Goal: Task Accomplishment & Management: Manage account settings

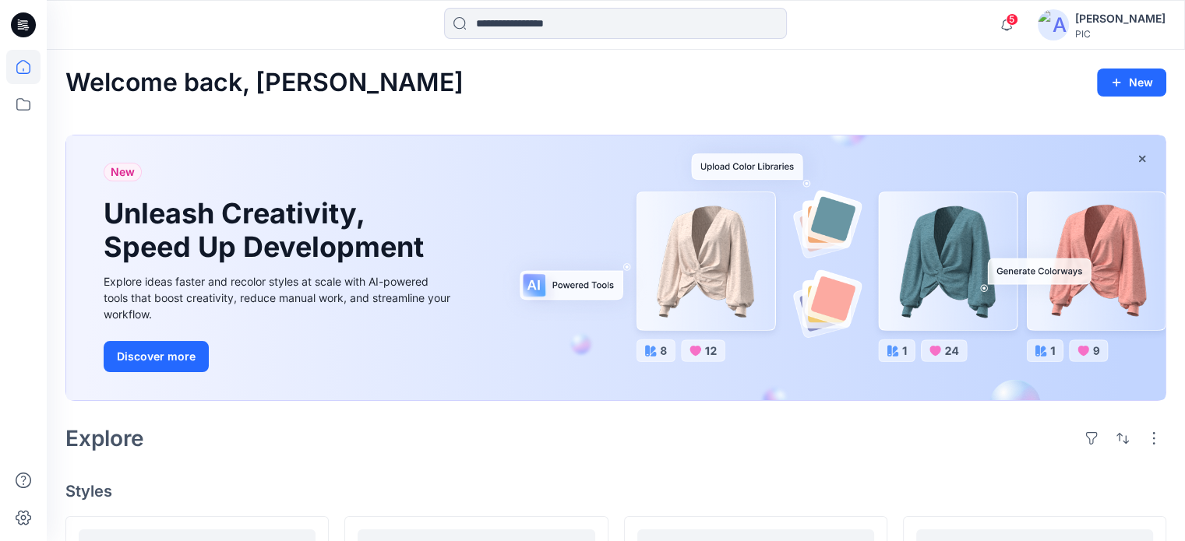
click at [1103, 18] on div "[PERSON_NAME]" at bounding box center [1120, 18] width 90 height 19
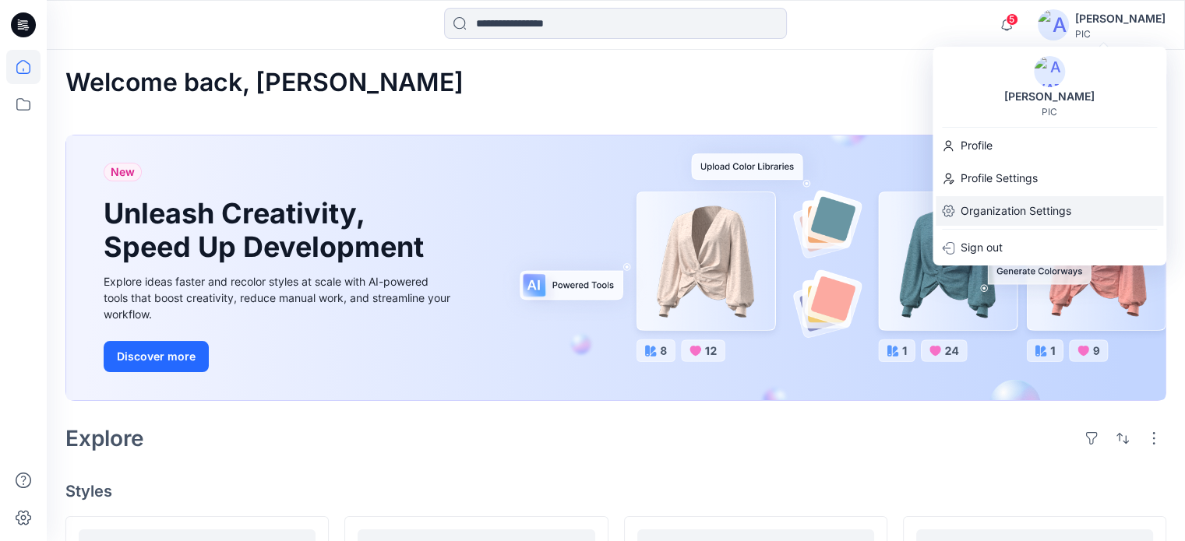
click at [992, 214] on p "Organization Settings" at bounding box center [1016, 211] width 111 height 30
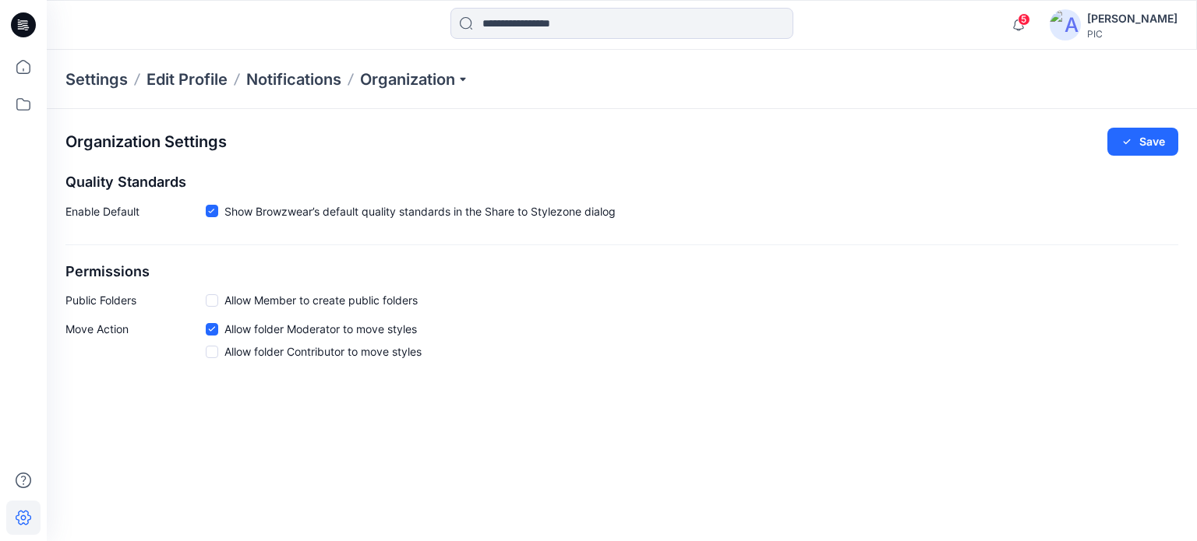
click at [25, 26] on icon at bounding box center [23, 24] width 25 height 25
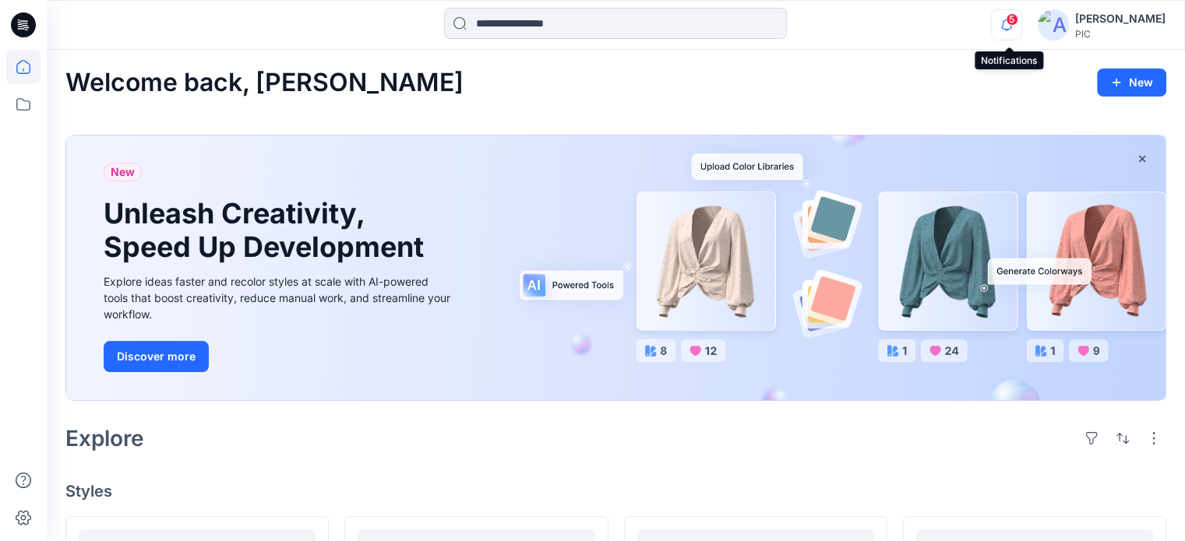
click at [1016, 30] on icon "button" at bounding box center [1007, 24] width 30 height 31
click at [1159, 18] on div "[PERSON_NAME]" at bounding box center [1120, 18] width 90 height 19
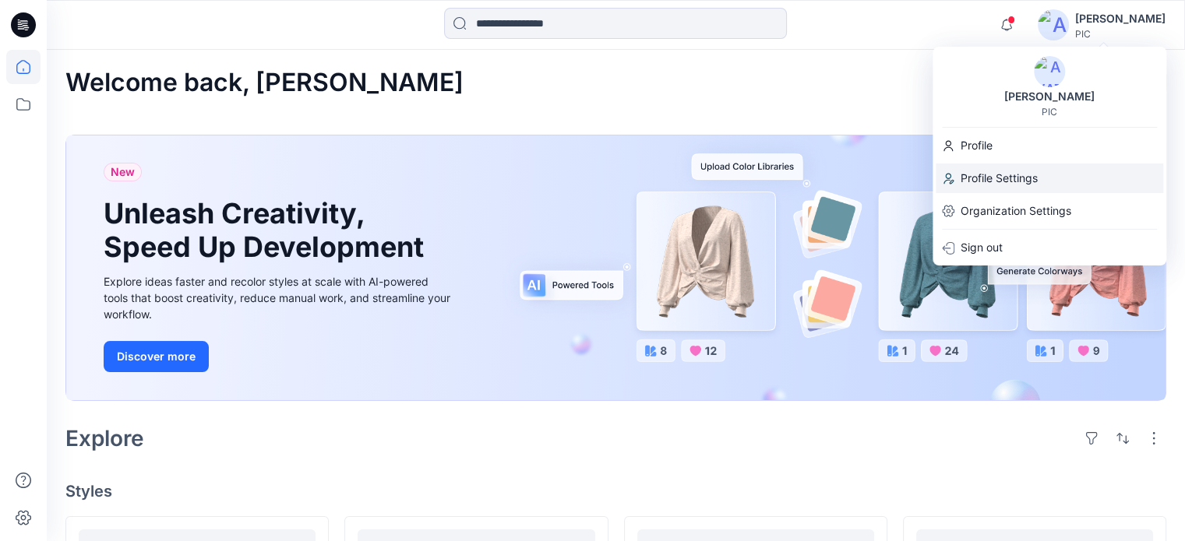
click at [972, 171] on p "Profile Settings" at bounding box center [999, 179] width 77 height 30
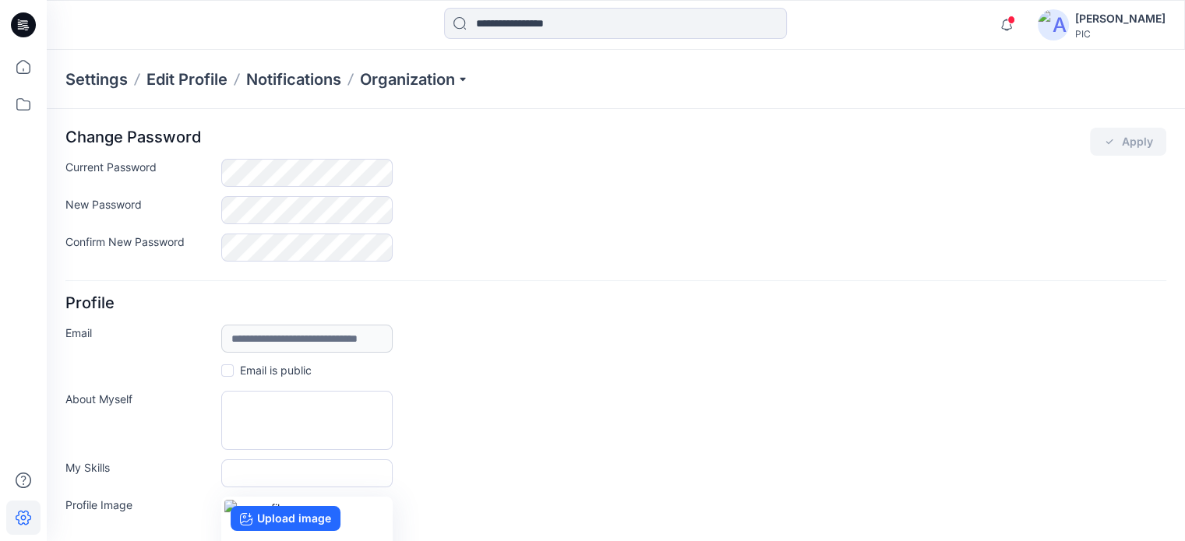
click at [1044, 30] on img at bounding box center [1053, 24] width 31 height 31
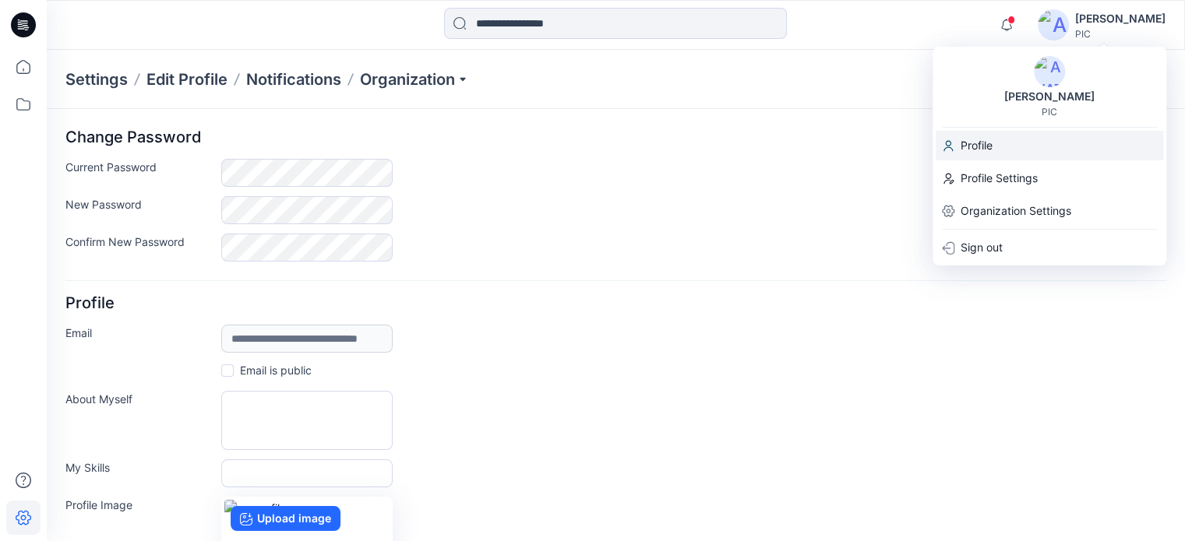
click at [961, 146] on p "Profile" at bounding box center [977, 146] width 32 height 30
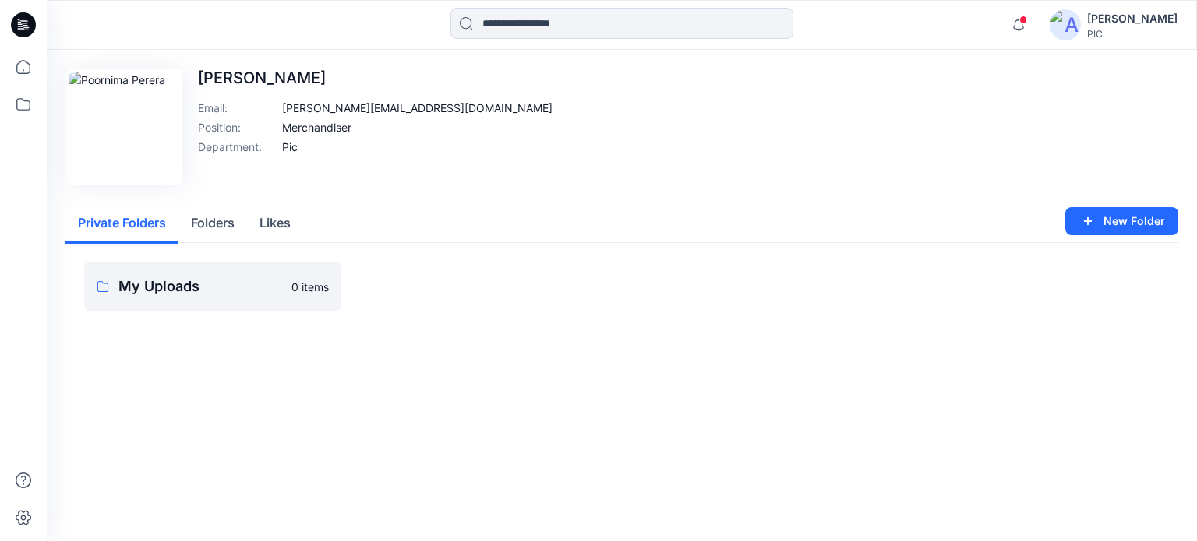
click at [1078, 30] on img at bounding box center [1064, 24] width 31 height 31
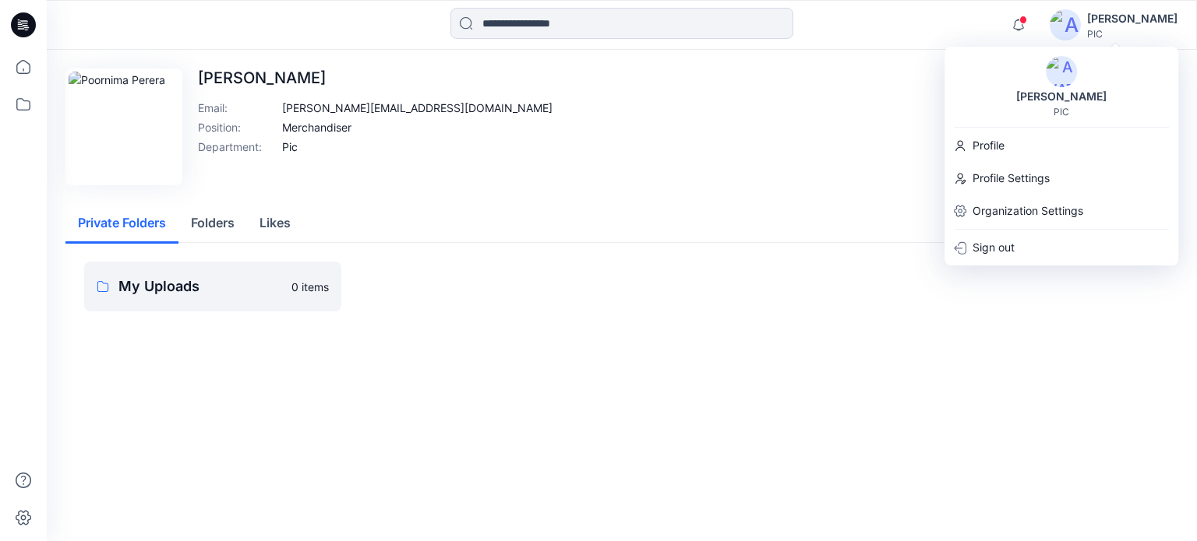
click at [1071, 22] on img at bounding box center [1064, 24] width 31 height 31
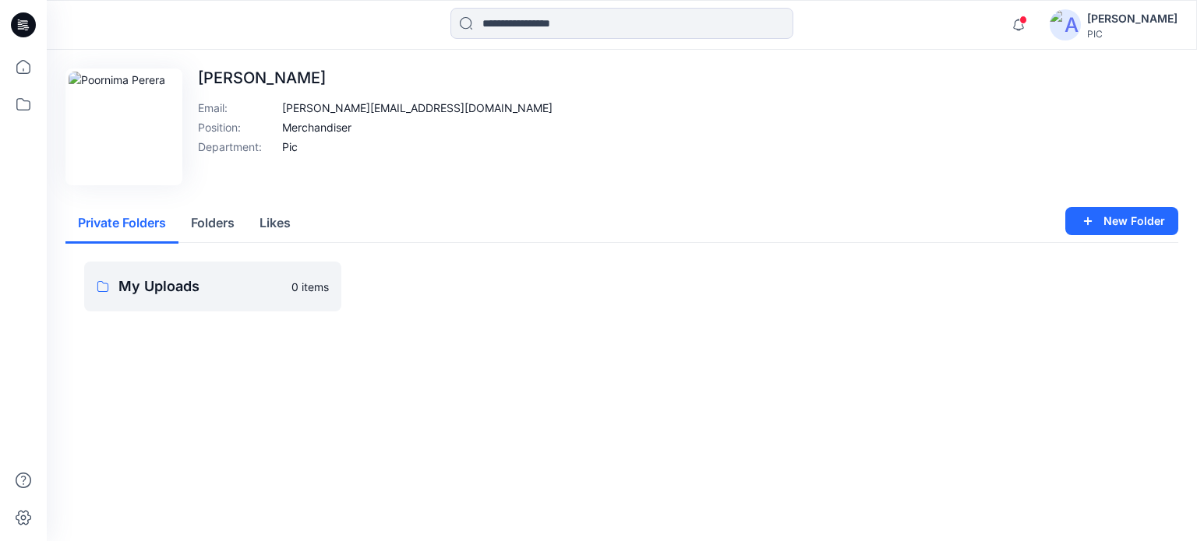
click at [1071, 22] on img at bounding box center [1064, 24] width 31 height 31
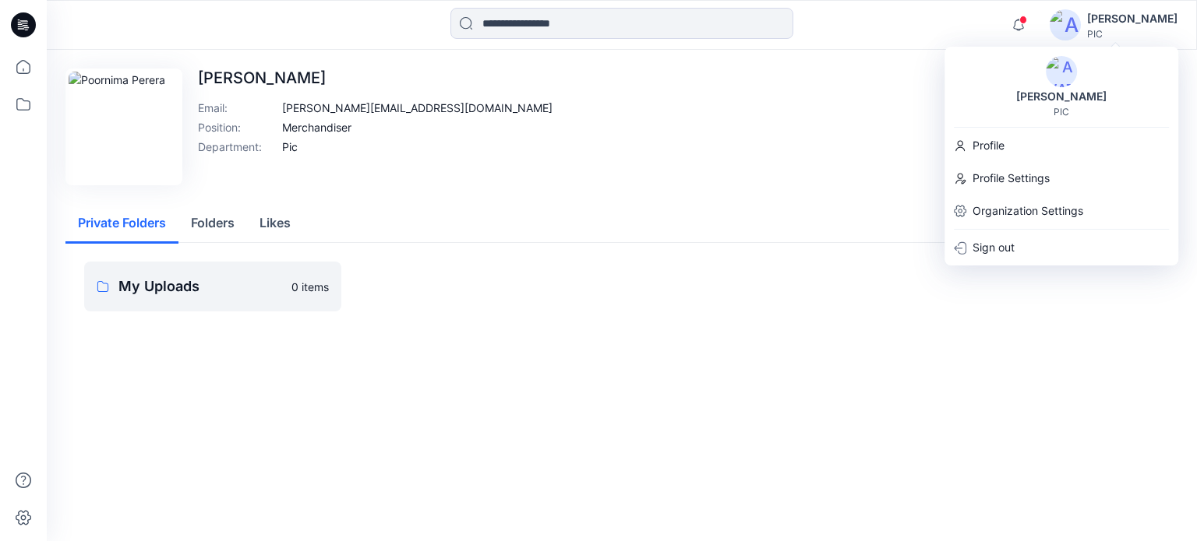
click at [633, 126] on div "Edit Image [PERSON_NAME] Email : [PERSON_NAME][EMAIL_ADDRESS][DOMAIN_NAME] Posi…" at bounding box center [621, 127] width 1113 height 117
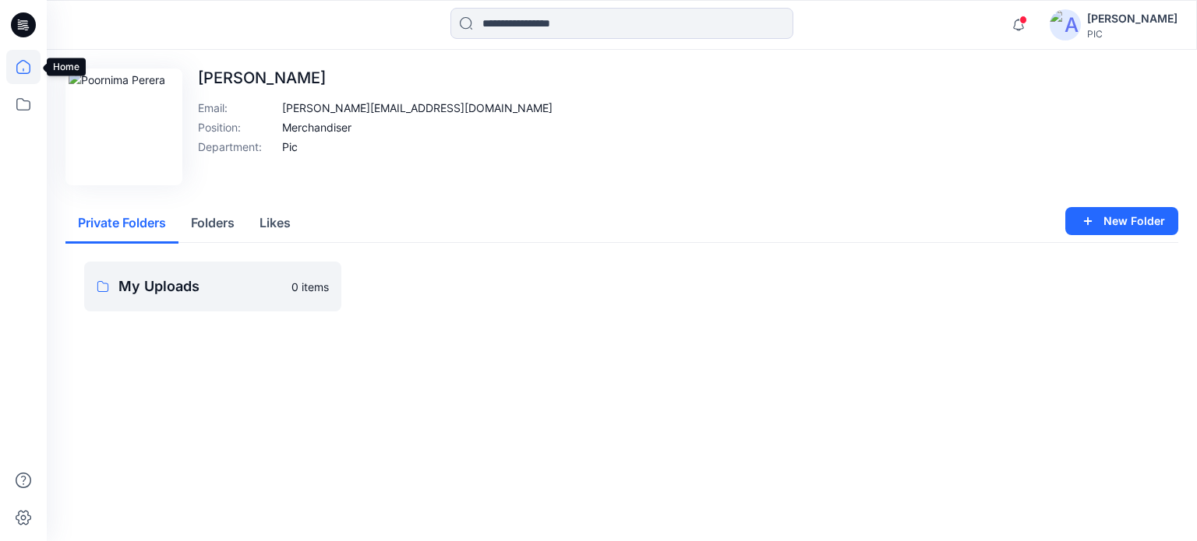
click at [19, 72] on icon at bounding box center [23, 67] width 34 height 34
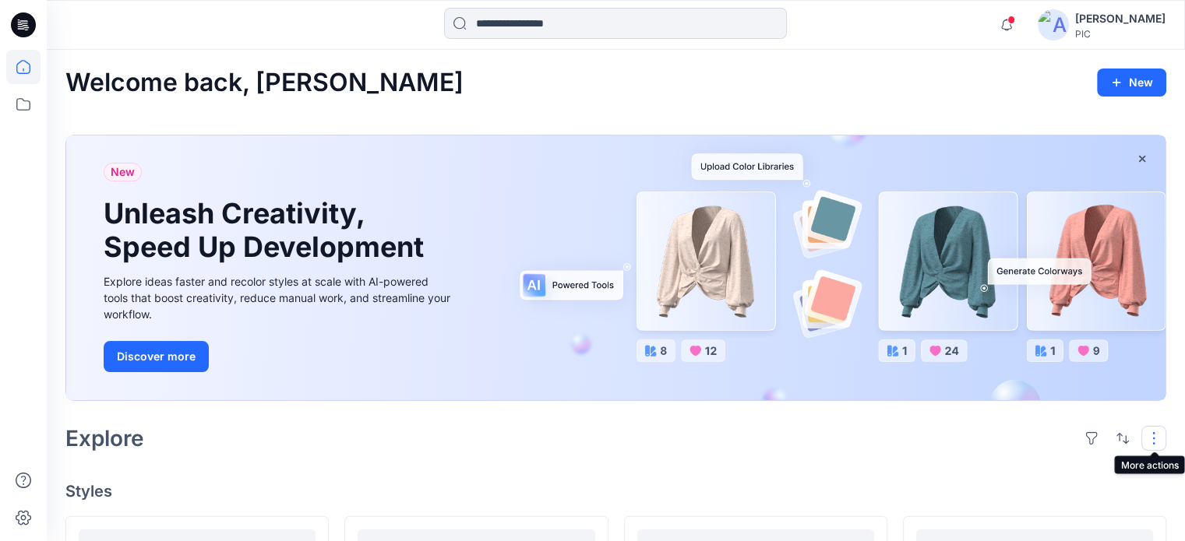
click at [1155, 443] on button "button" at bounding box center [1153, 438] width 25 height 25
click at [34, 513] on icon at bounding box center [23, 518] width 34 height 34
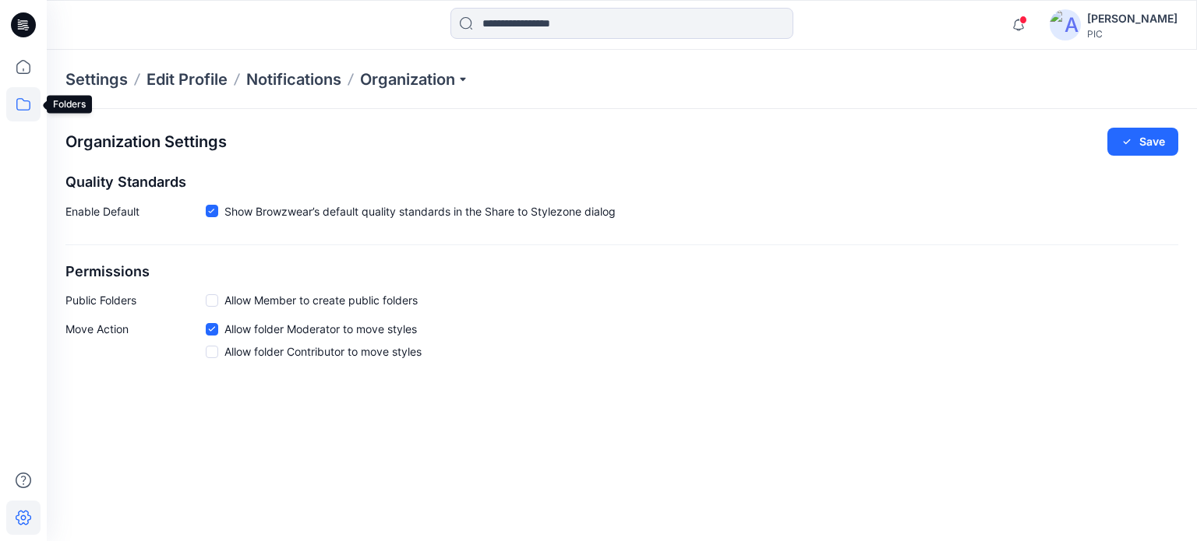
click at [27, 102] on icon at bounding box center [23, 104] width 34 height 34
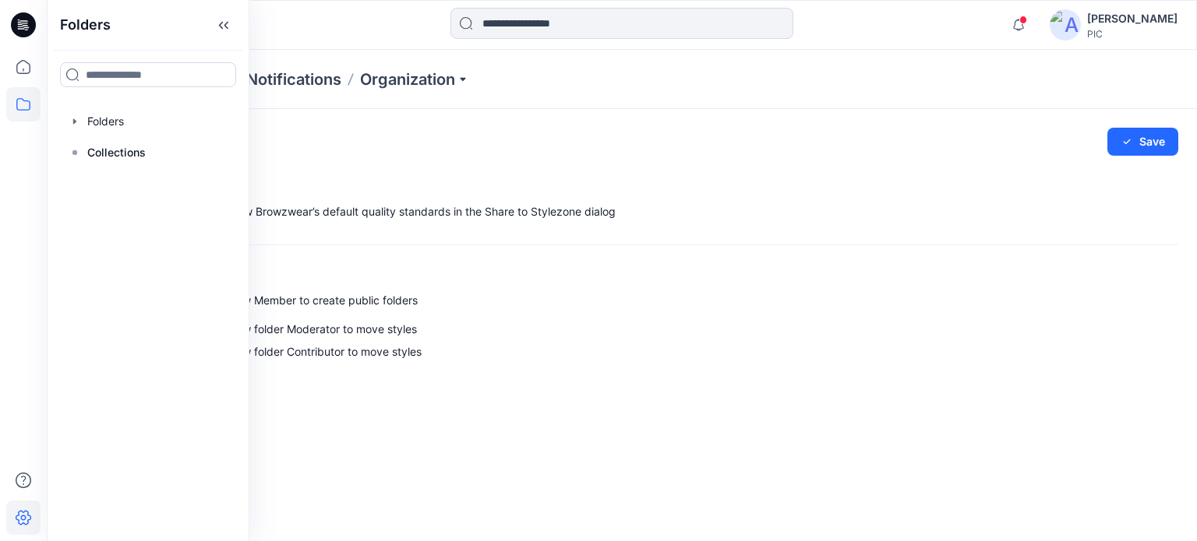
click at [596, 360] on div "Move Action Allow folder Moderator to move styles Allow folder Contributor to m…" at bounding box center [621, 343] width 1113 height 45
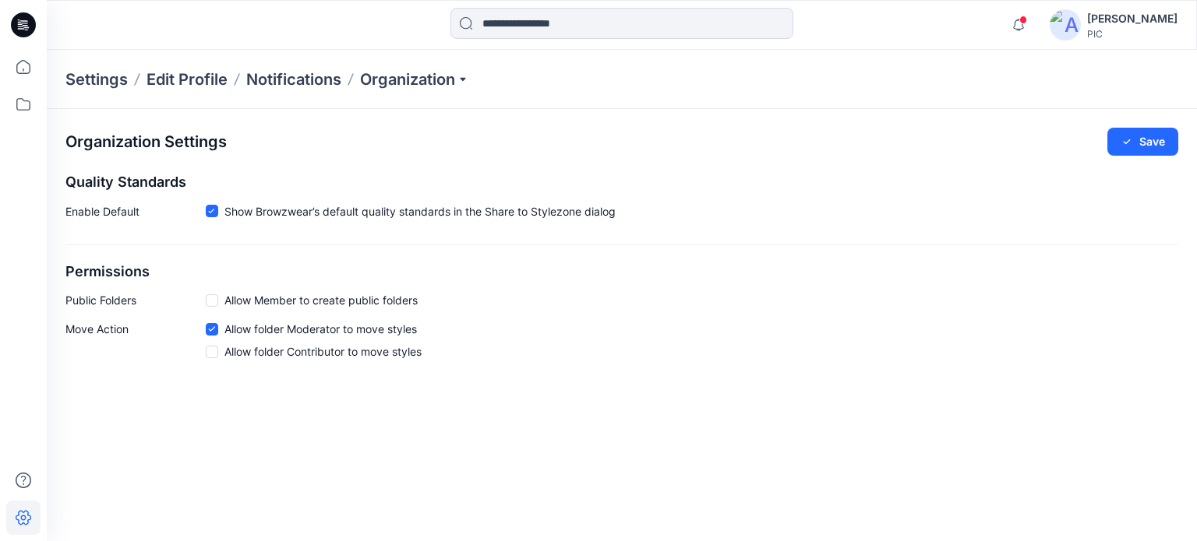
click at [696, 139] on div "Organization Settings Save" at bounding box center [621, 142] width 1113 height 28
click at [24, 37] on icon at bounding box center [23, 24] width 25 height 25
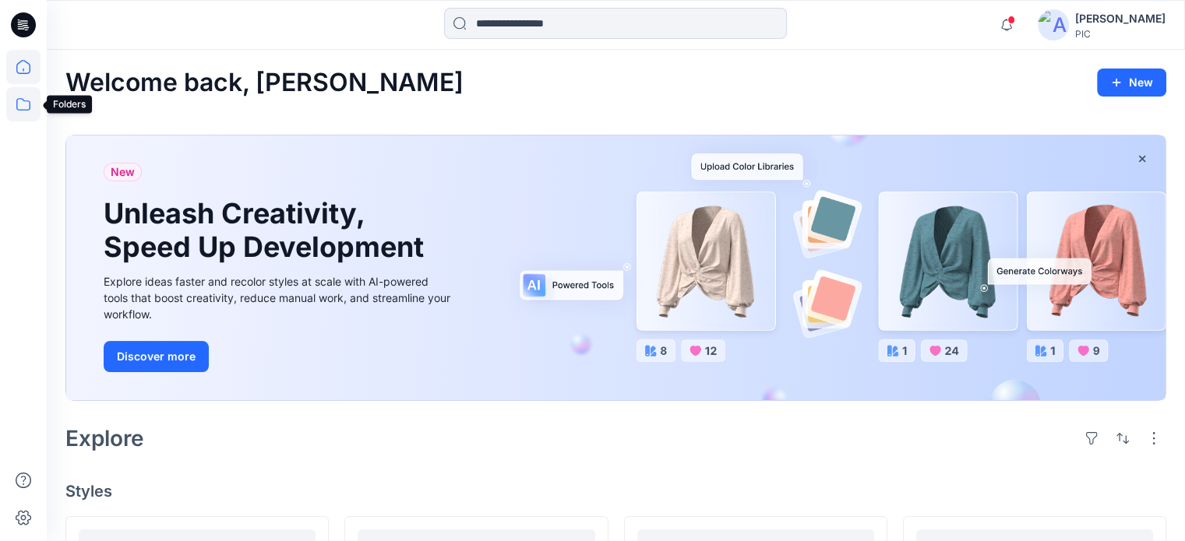
click at [23, 104] on icon at bounding box center [23, 104] width 34 height 34
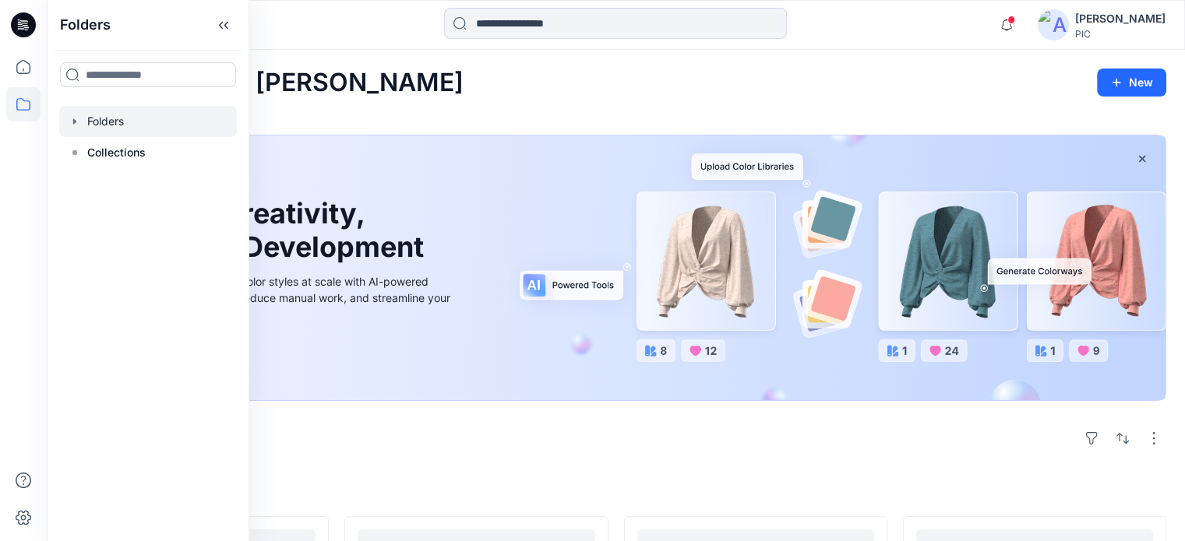
click at [131, 123] on div at bounding box center [148, 121] width 178 height 31
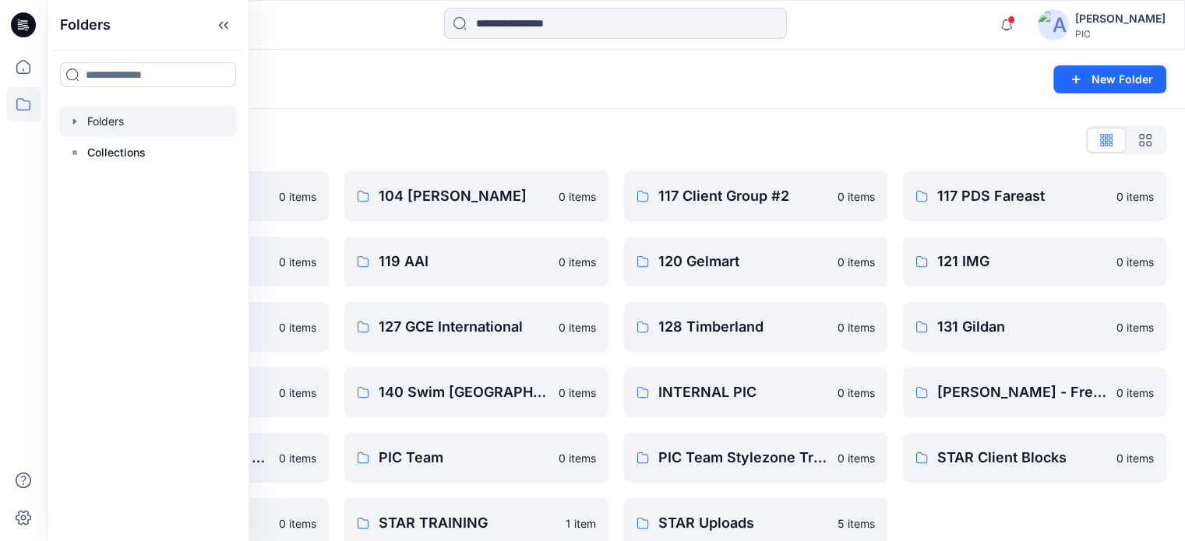
click at [363, 83] on div "Folders" at bounding box center [554, 80] width 979 height 22
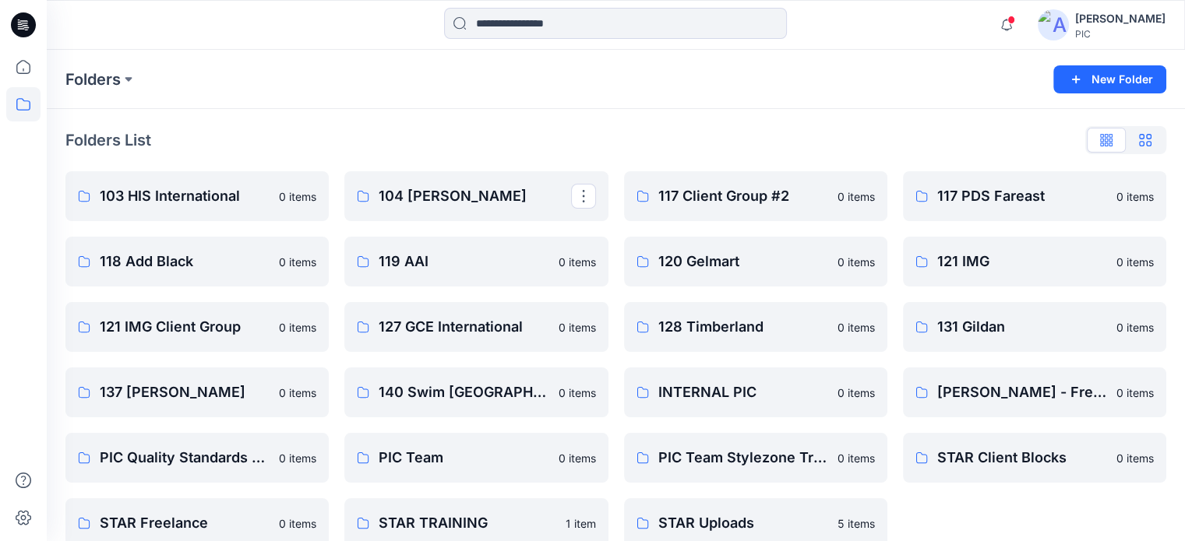
click at [1145, 136] on icon "button" at bounding box center [1145, 140] width 12 height 12
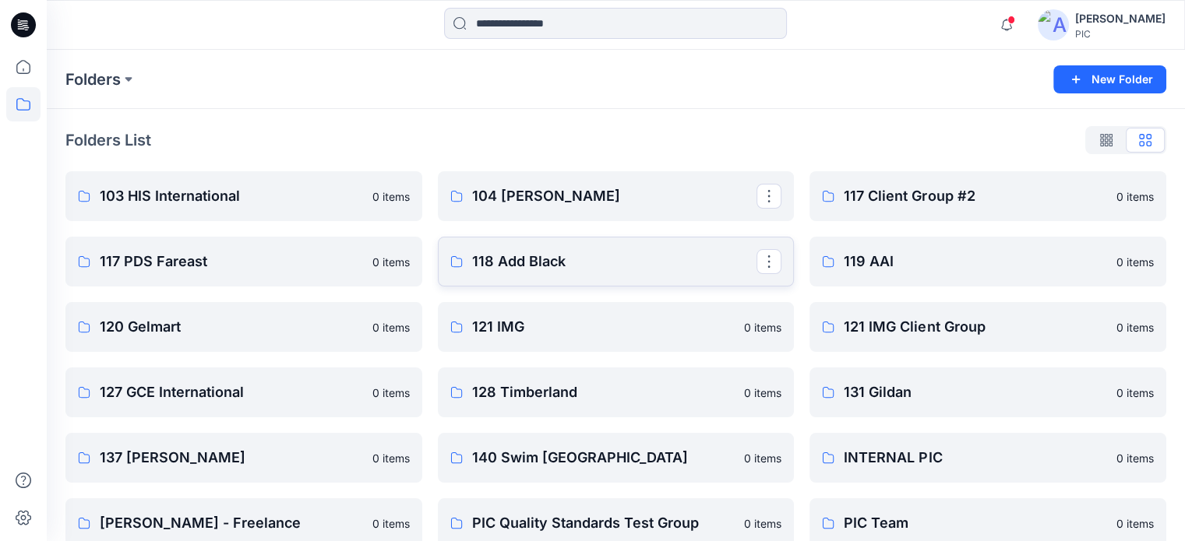
click at [505, 260] on p "118 Add Black" at bounding box center [614, 262] width 285 height 22
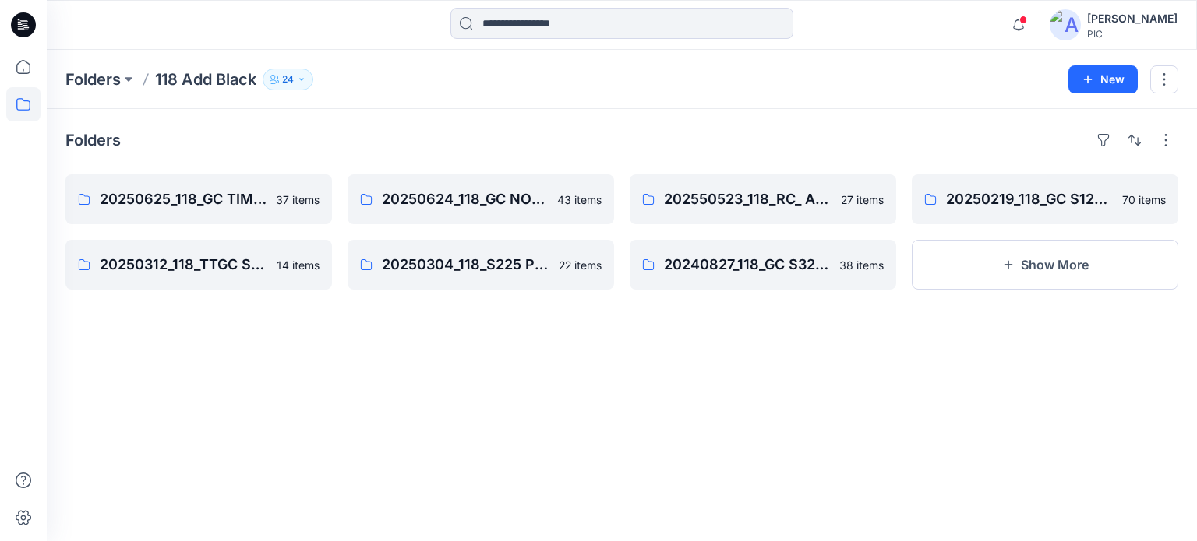
click at [300, 80] on icon "button" at bounding box center [301, 79] width 9 height 9
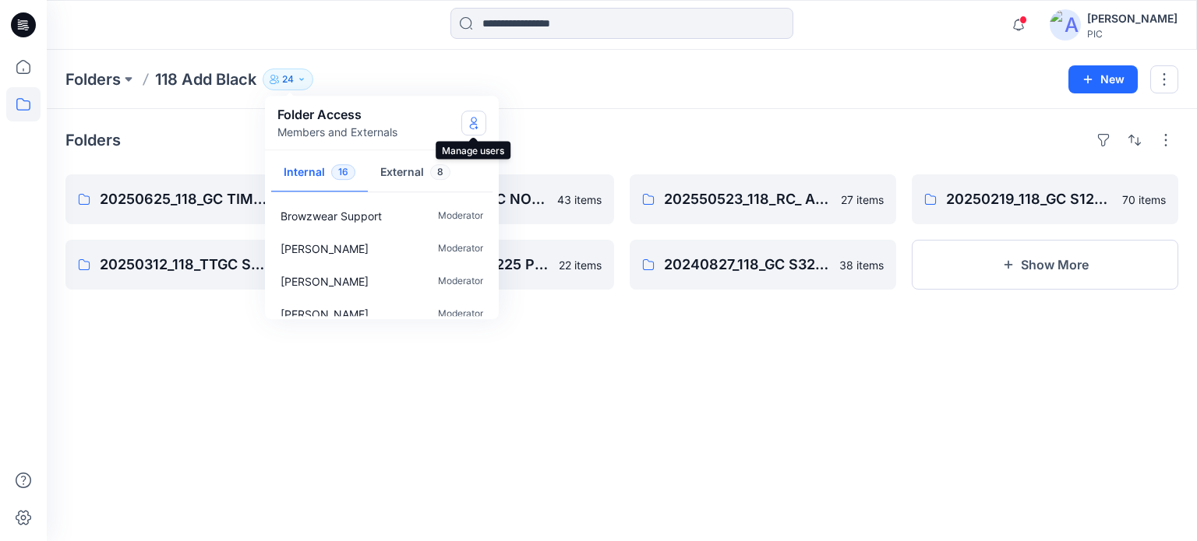
click at [471, 124] on icon "Manage Users" at bounding box center [474, 126] width 8 height 6
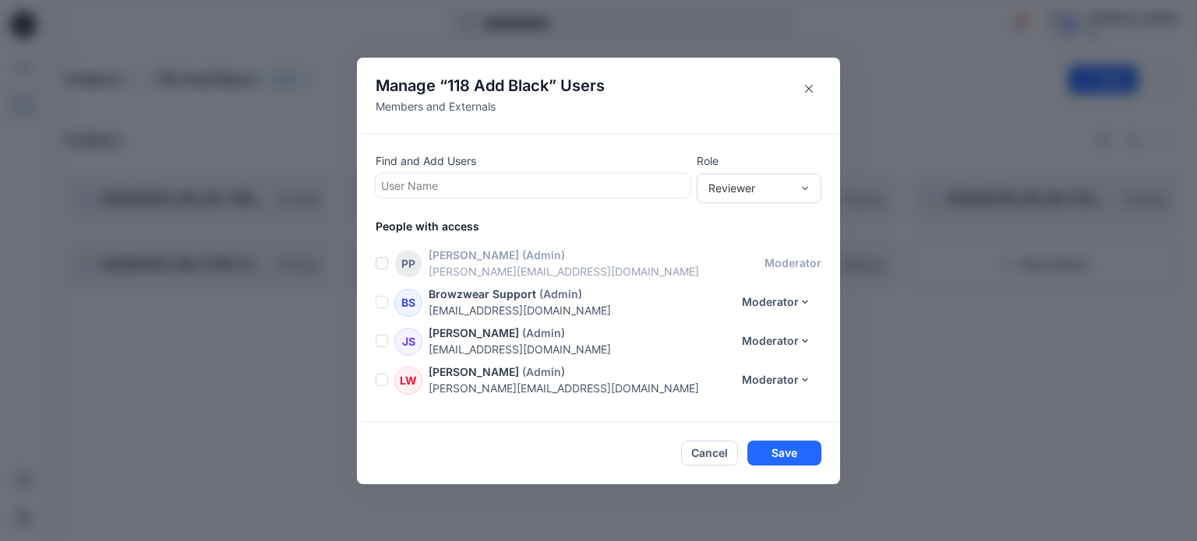
click at [380, 344] on span at bounding box center [382, 341] width 12 height 12
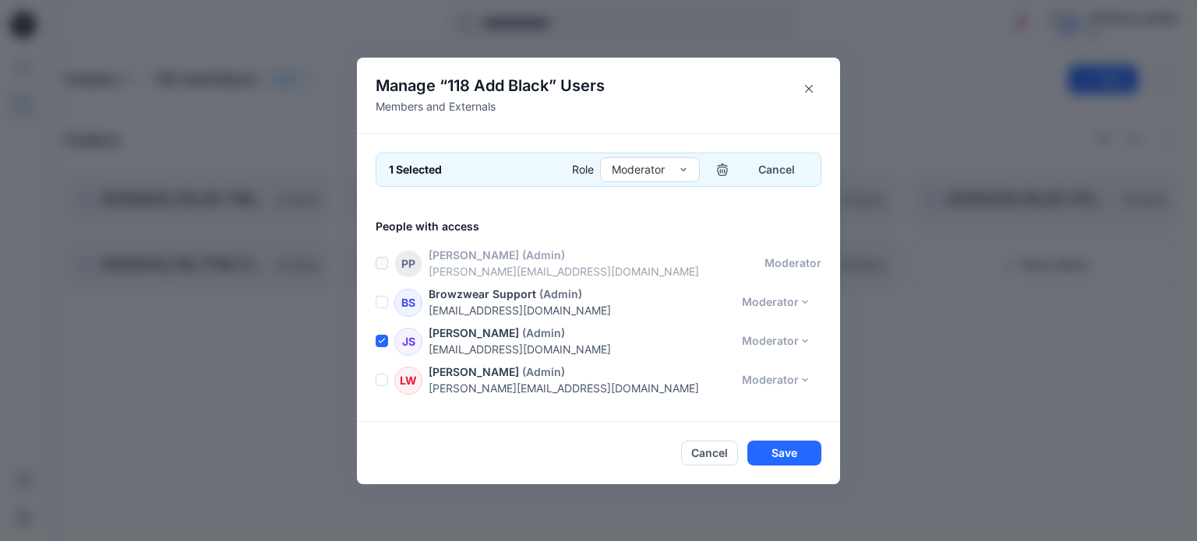
click at [380, 344] on span at bounding box center [382, 341] width 12 height 12
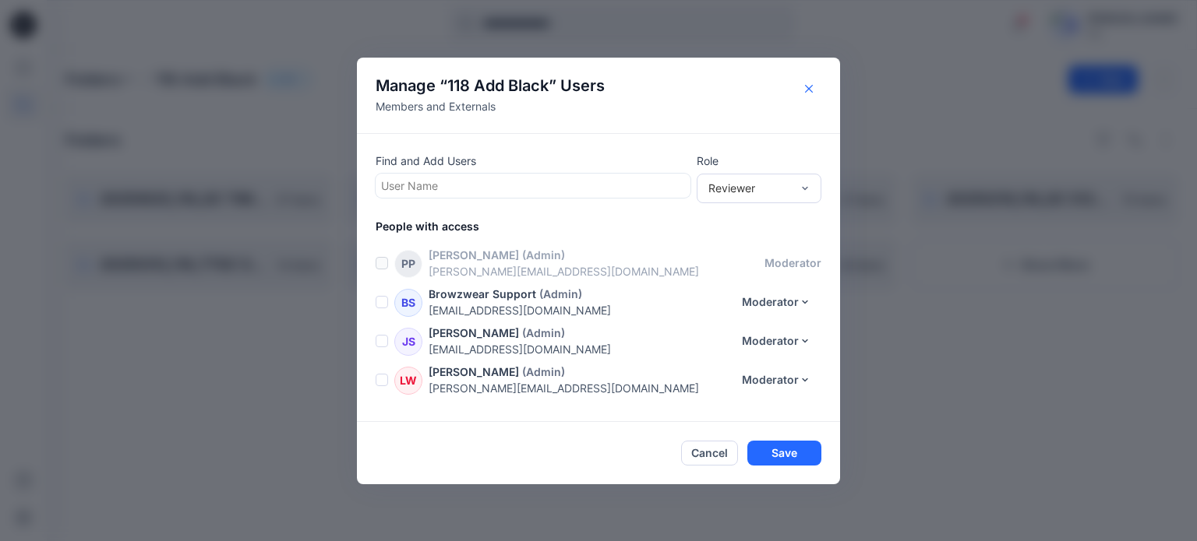
click at [809, 90] on icon "Close" at bounding box center [809, 89] width 8 height 8
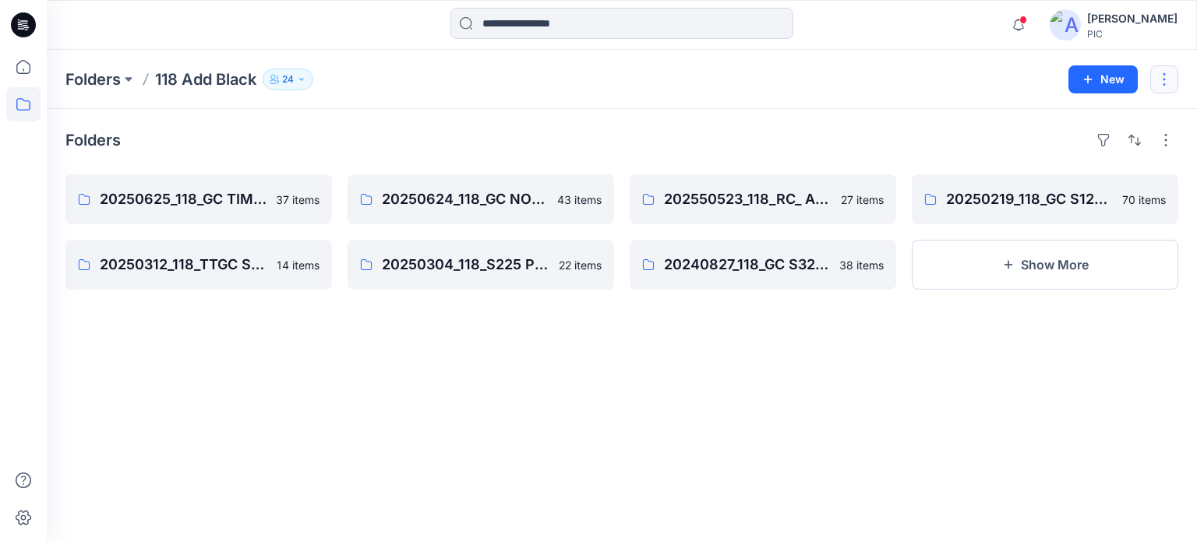
click at [1169, 86] on button "button" at bounding box center [1164, 79] width 28 height 28
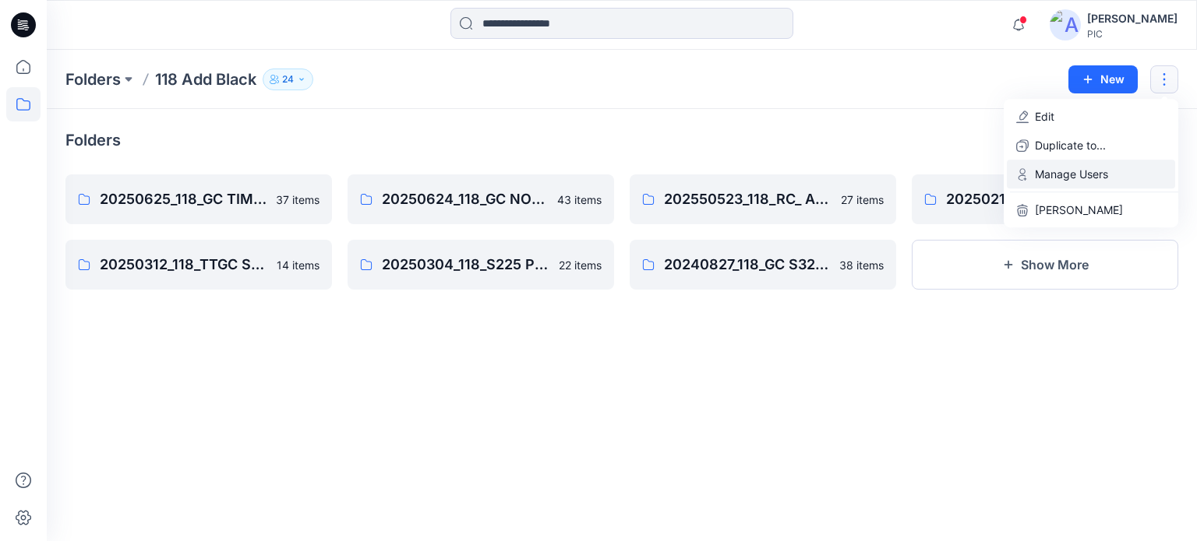
click at [1120, 180] on button "Manage Users" at bounding box center [1091, 174] width 168 height 29
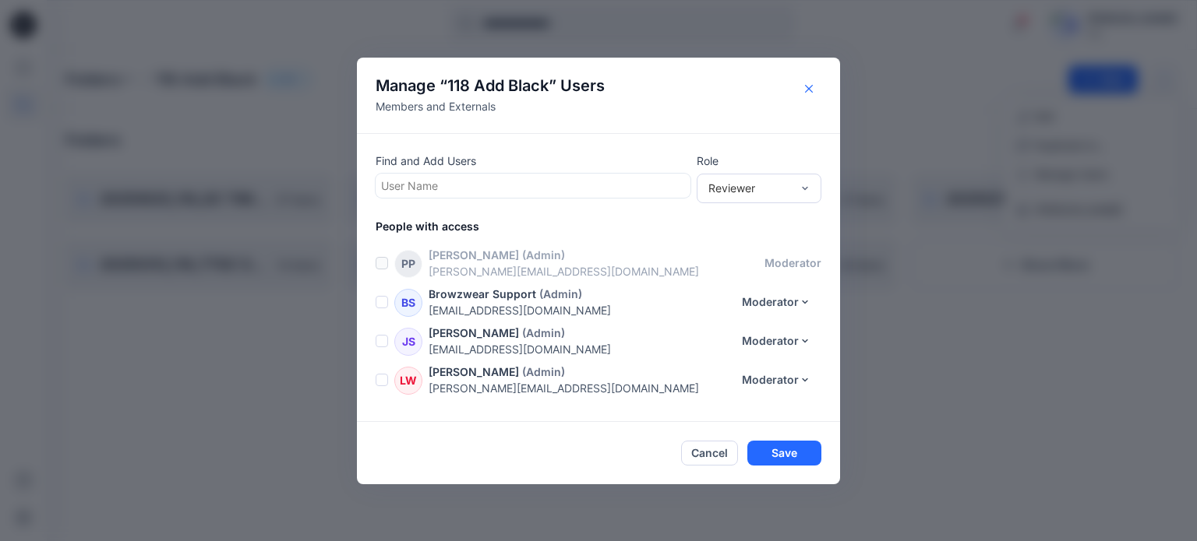
click at [805, 86] on icon "Close" at bounding box center [809, 88] width 8 height 8
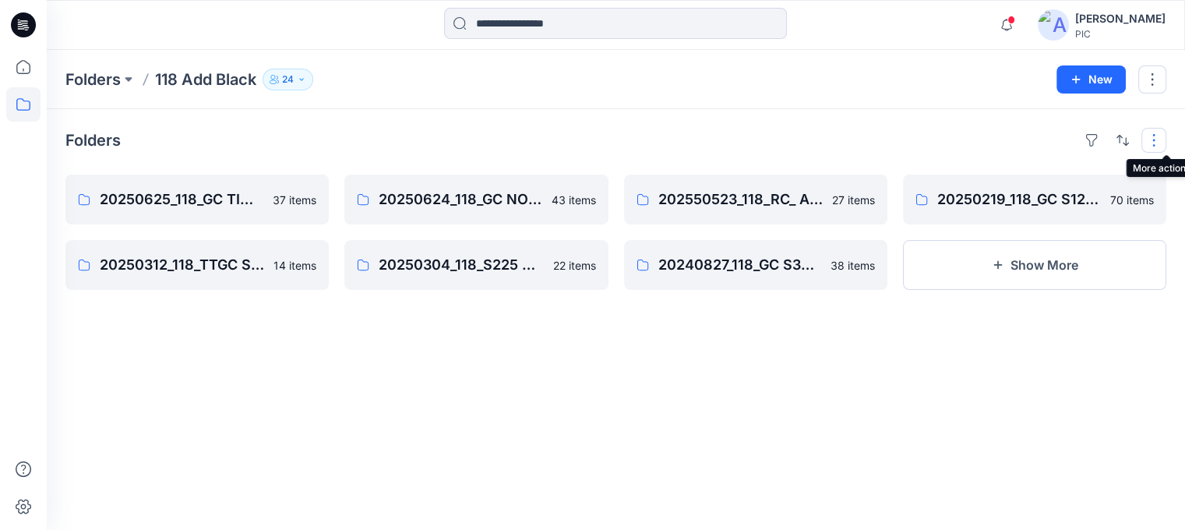
click at [1162, 143] on button "button" at bounding box center [1153, 140] width 25 height 25
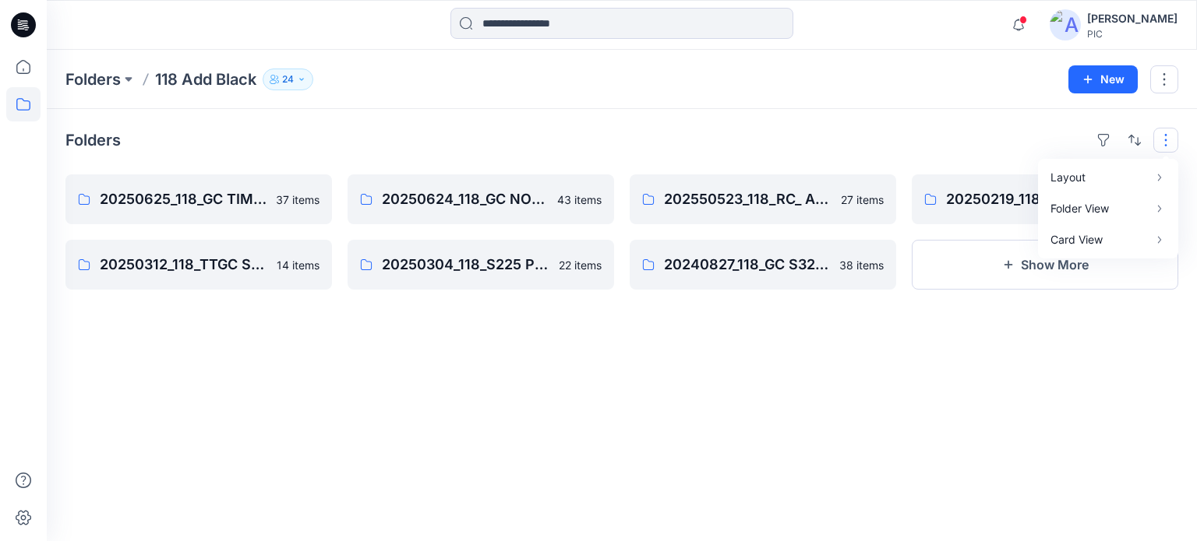
click at [798, 93] on div "Folders 118 Add Black 24 Folder Access Members and Externals Internal 16 Extern…" at bounding box center [622, 79] width 1150 height 59
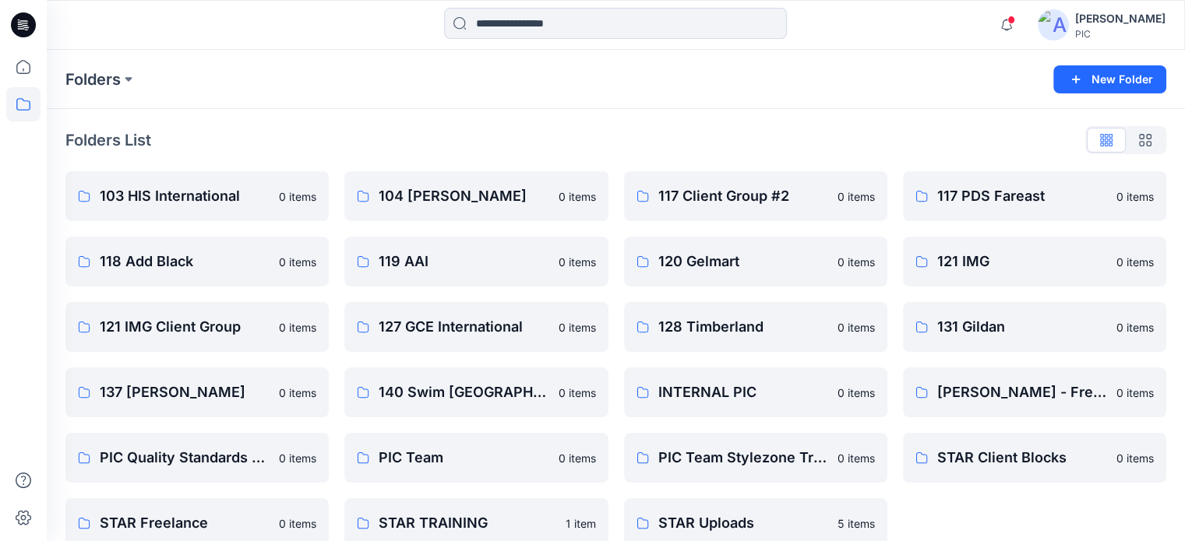
click at [1064, 30] on img at bounding box center [1053, 24] width 31 height 31
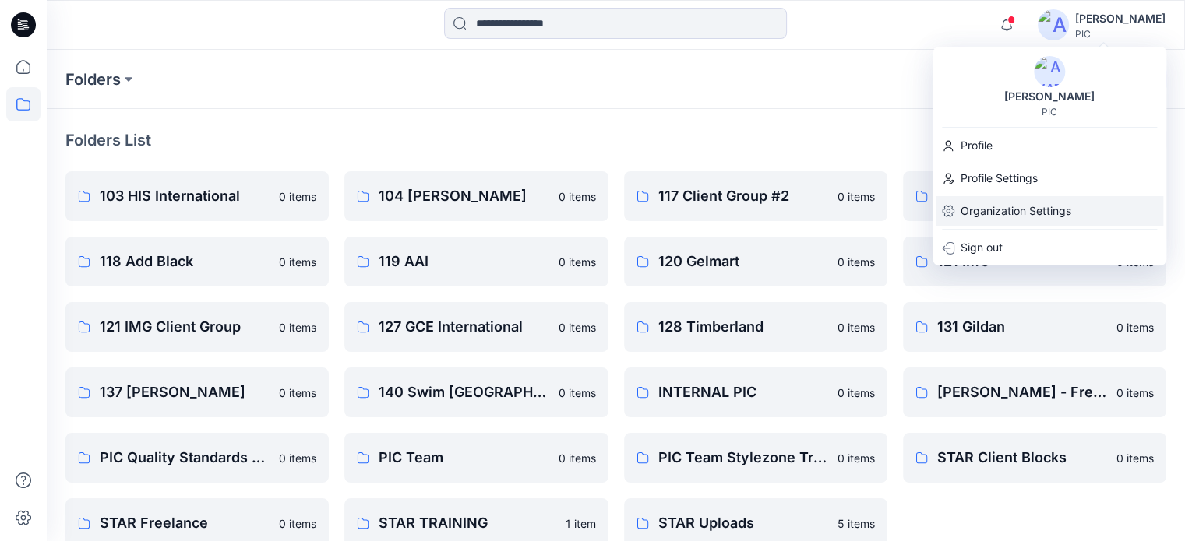
click at [1017, 209] on p "Organization Settings" at bounding box center [1016, 211] width 111 height 30
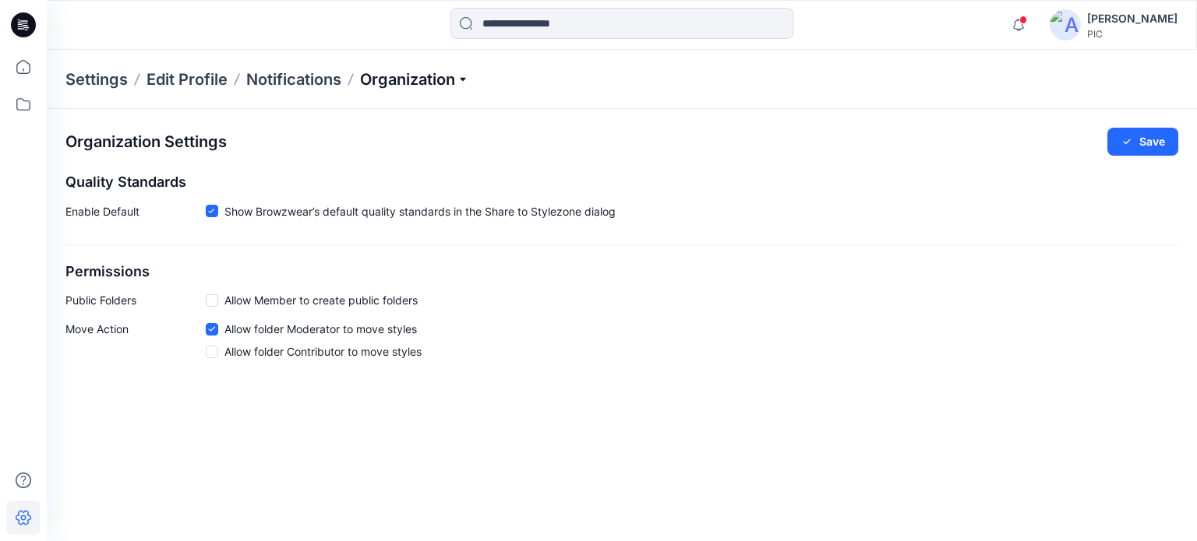
click at [457, 78] on p "Organization" at bounding box center [414, 80] width 109 height 22
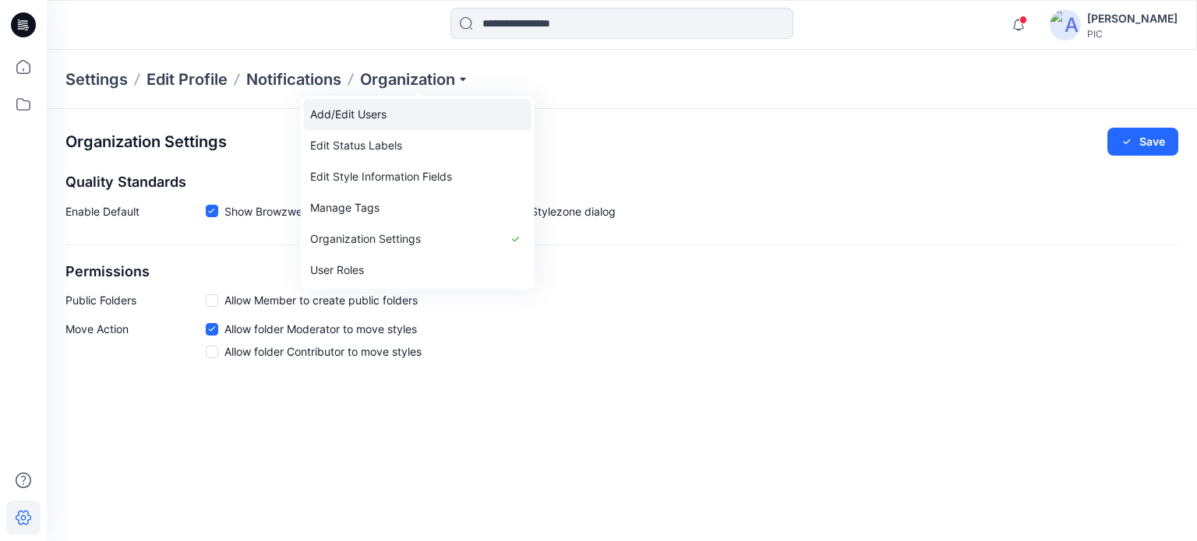
click at [400, 118] on link "Add/Edit Users" at bounding box center [418, 114] width 228 height 31
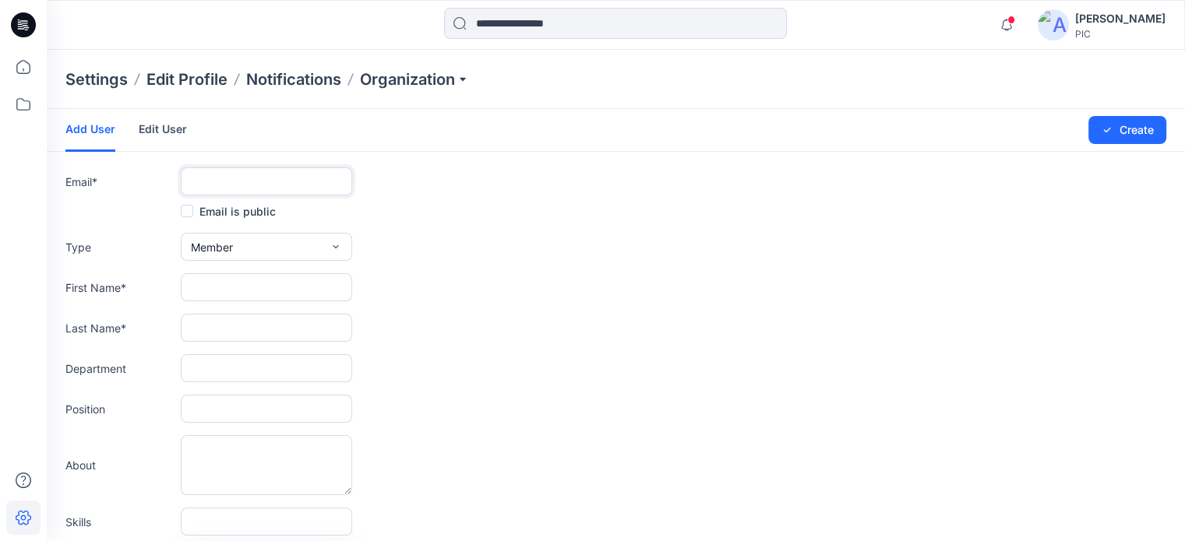
click at [288, 177] on input "text" at bounding box center [266, 182] width 171 height 28
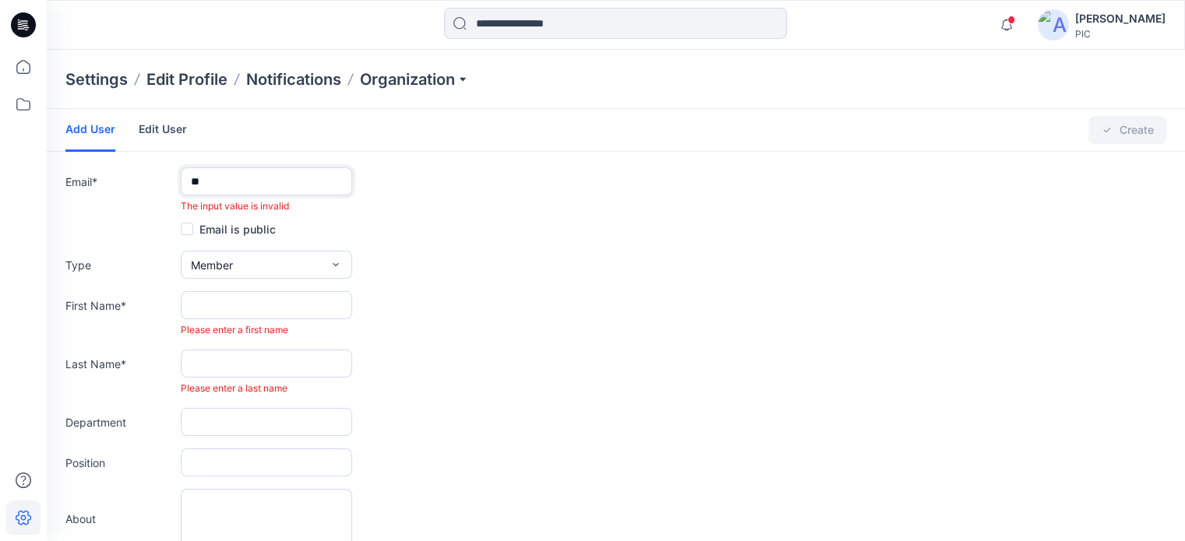
type input "**"
click at [153, 126] on link "Edit User" at bounding box center [163, 129] width 48 height 41
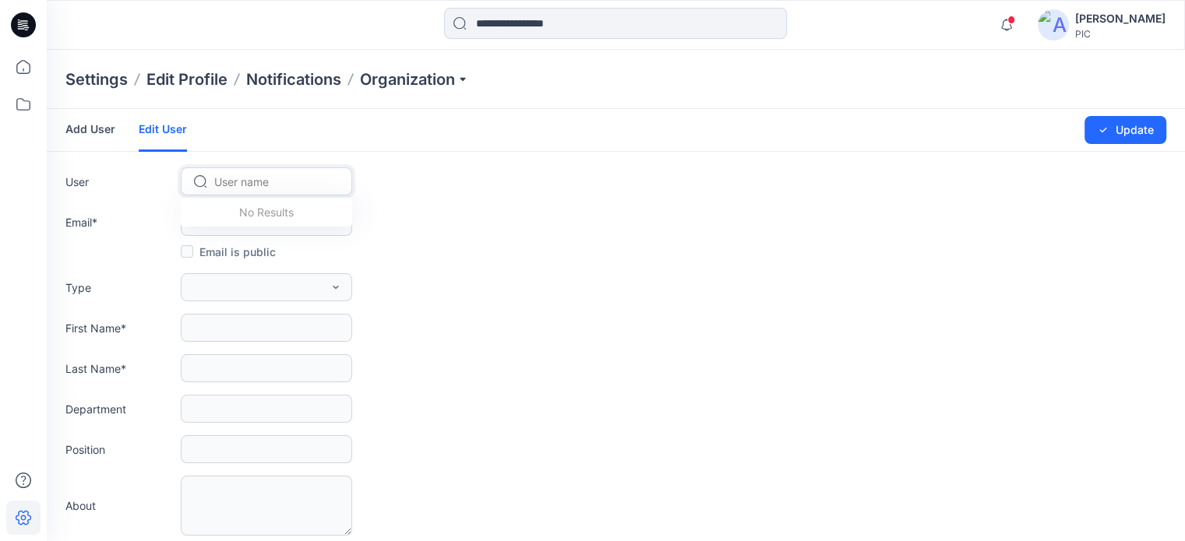
click at [230, 182] on div at bounding box center [275, 181] width 123 height 19
type input "****"
click at [316, 242] on div "JS [PERSON_NAME]" at bounding box center [266, 249] width 171 height 34
click at [316, 242] on div "Email is public" at bounding box center [615, 251] width 1101 height 19
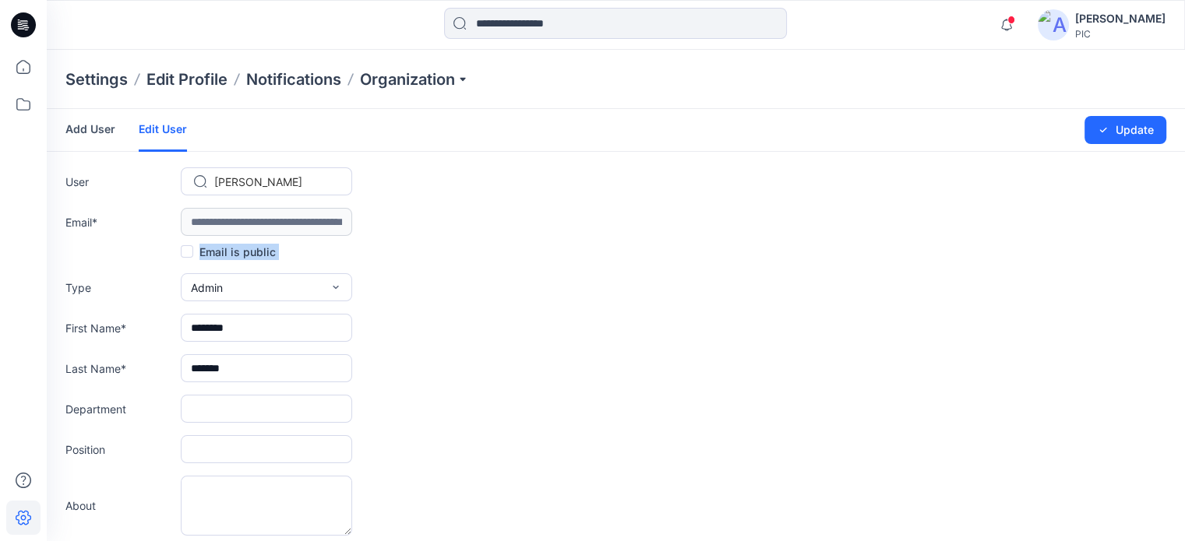
type input "**********"
type input "********"
type input "*******"
click at [340, 291] on icon "button" at bounding box center [336, 287] width 12 height 12
click at [337, 386] on icon "button" at bounding box center [333, 385] width 12 height 12
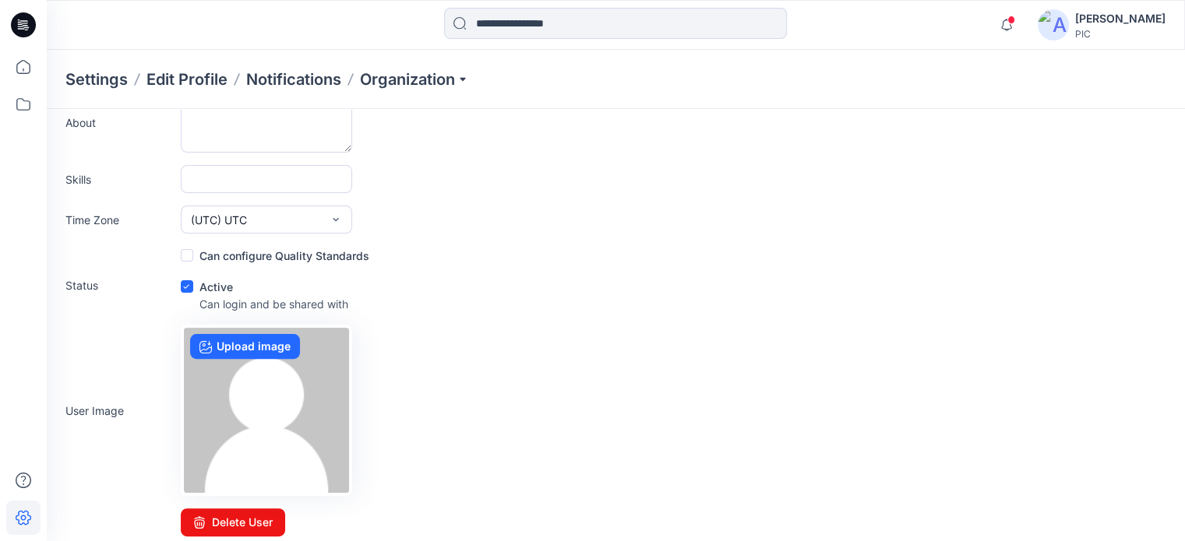
scroll to position [390, 0]
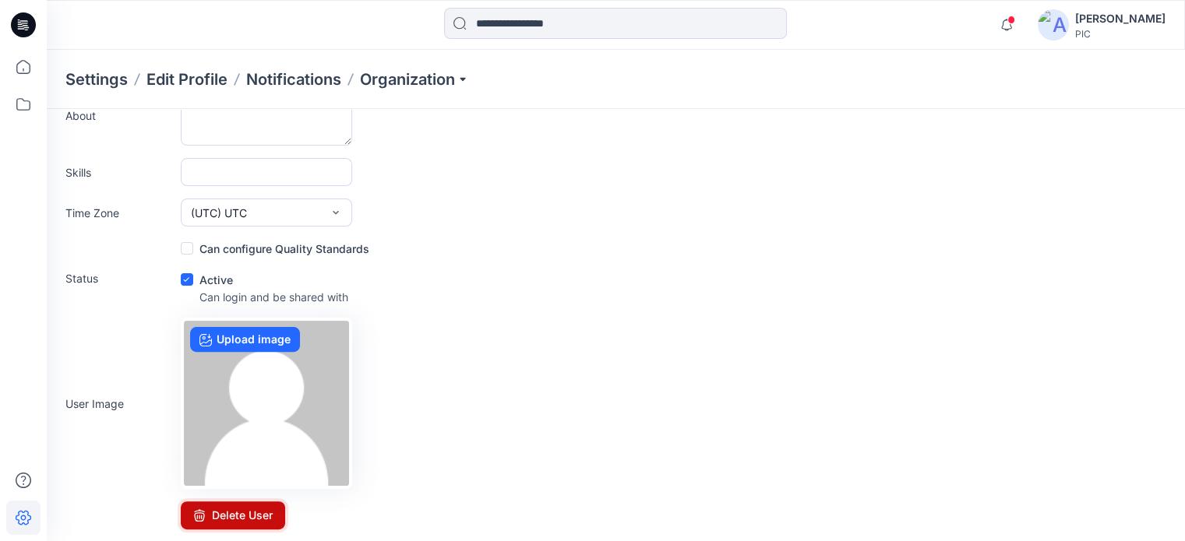
click at [231, 517] on button "Delete User" at bounding box center [233, 516] width 104 height 28
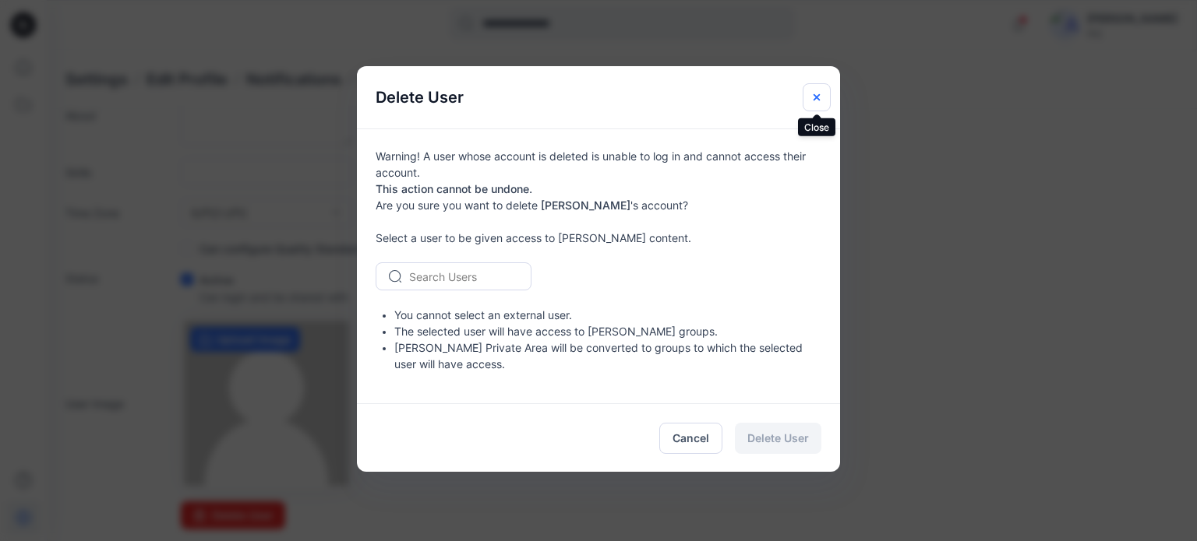
click at [813, 101] on icon "Close" at bounding box center [816, 97] width 12 height 12
